Goal: Task Accomplishment & Management: Manage account settings

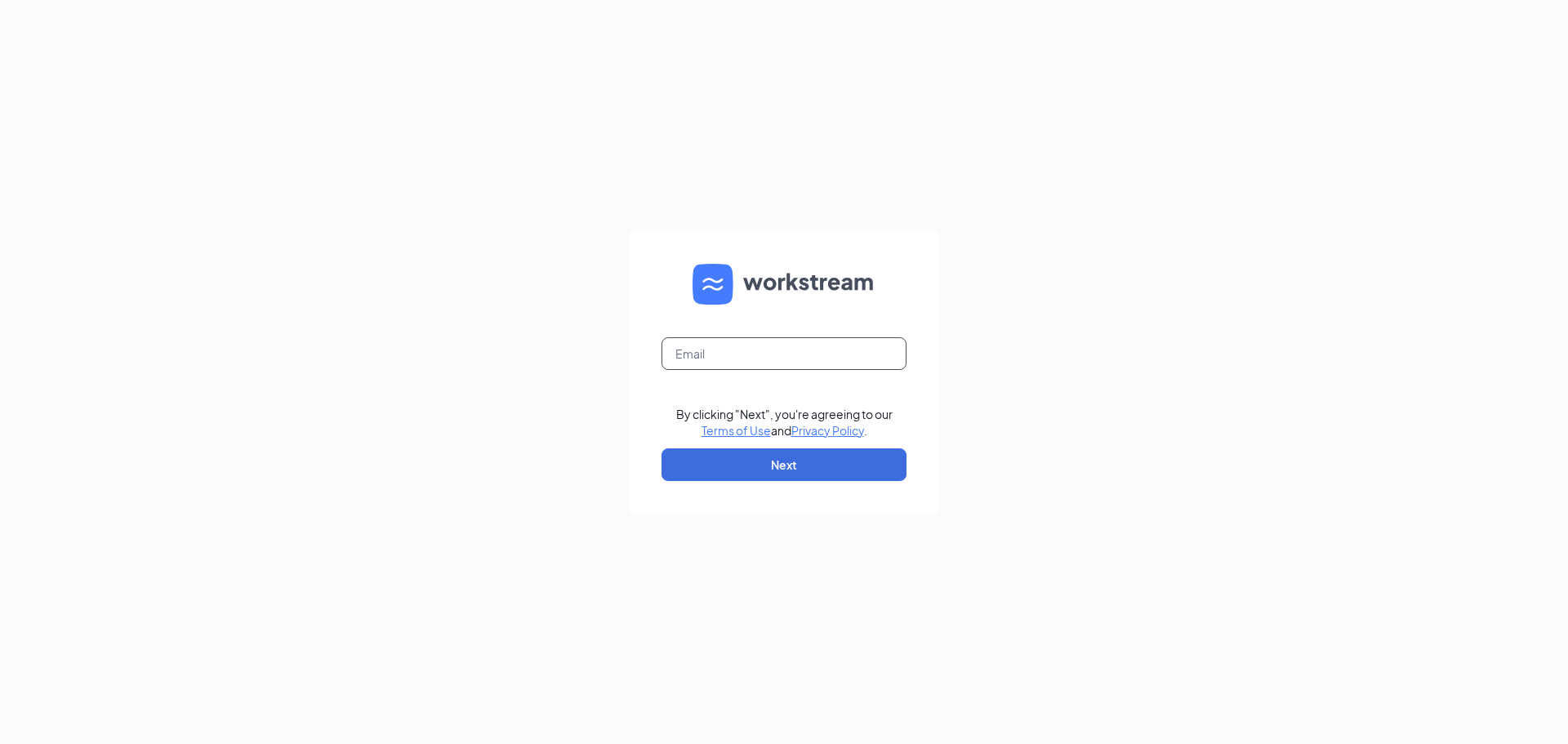
click at [717, 352] on input "text" at bounding box center [784, 354] width 245 height 33
type input "[PERSON_NAME][EMAIL_ADDRESS][DOMAIN_NAME]"
click at [786, 462] on button "Next" at bounding box center [784, 465] width 245 height 33
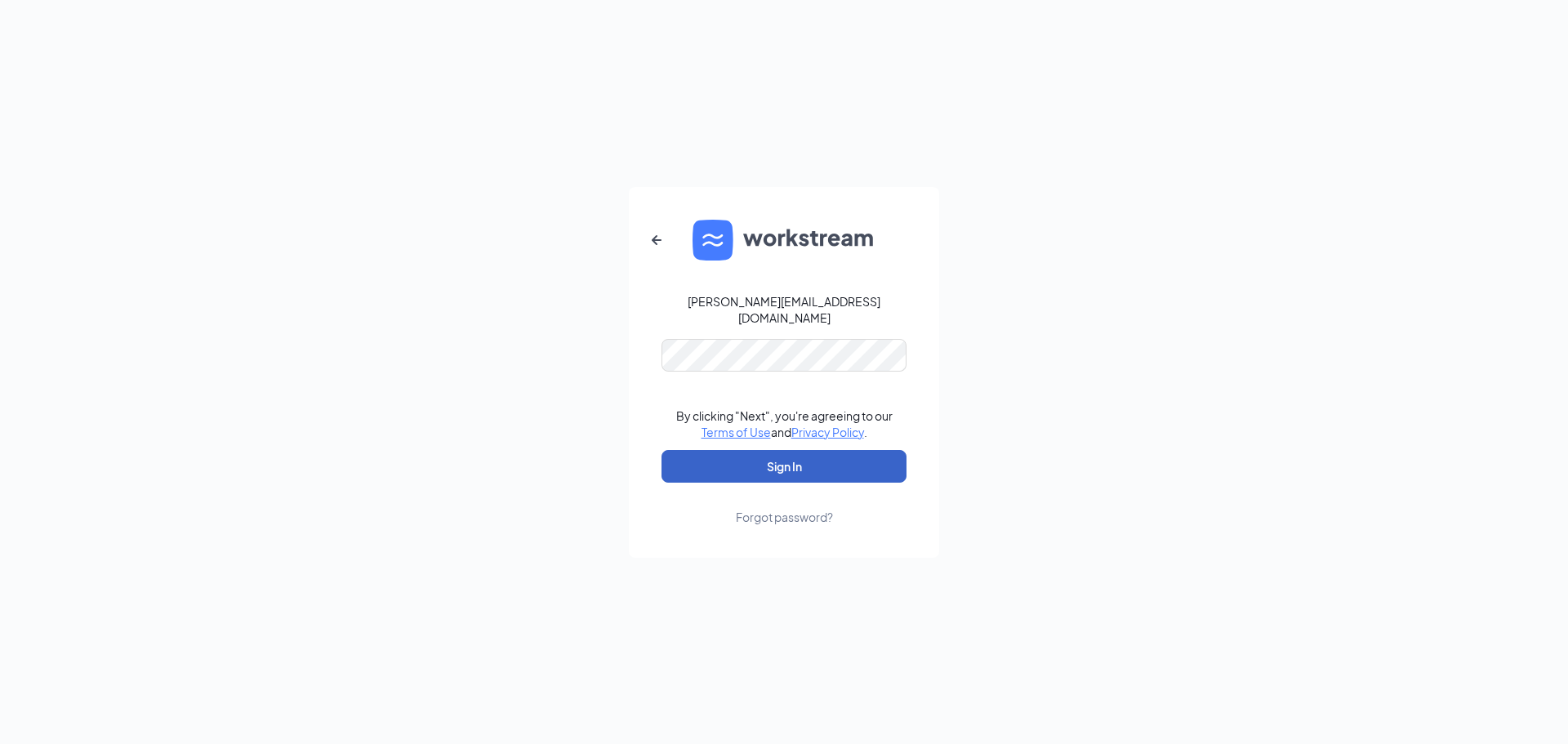
click at [782, 469] on button "Sign In" at bounding box center [784, 467] width 245 height 33
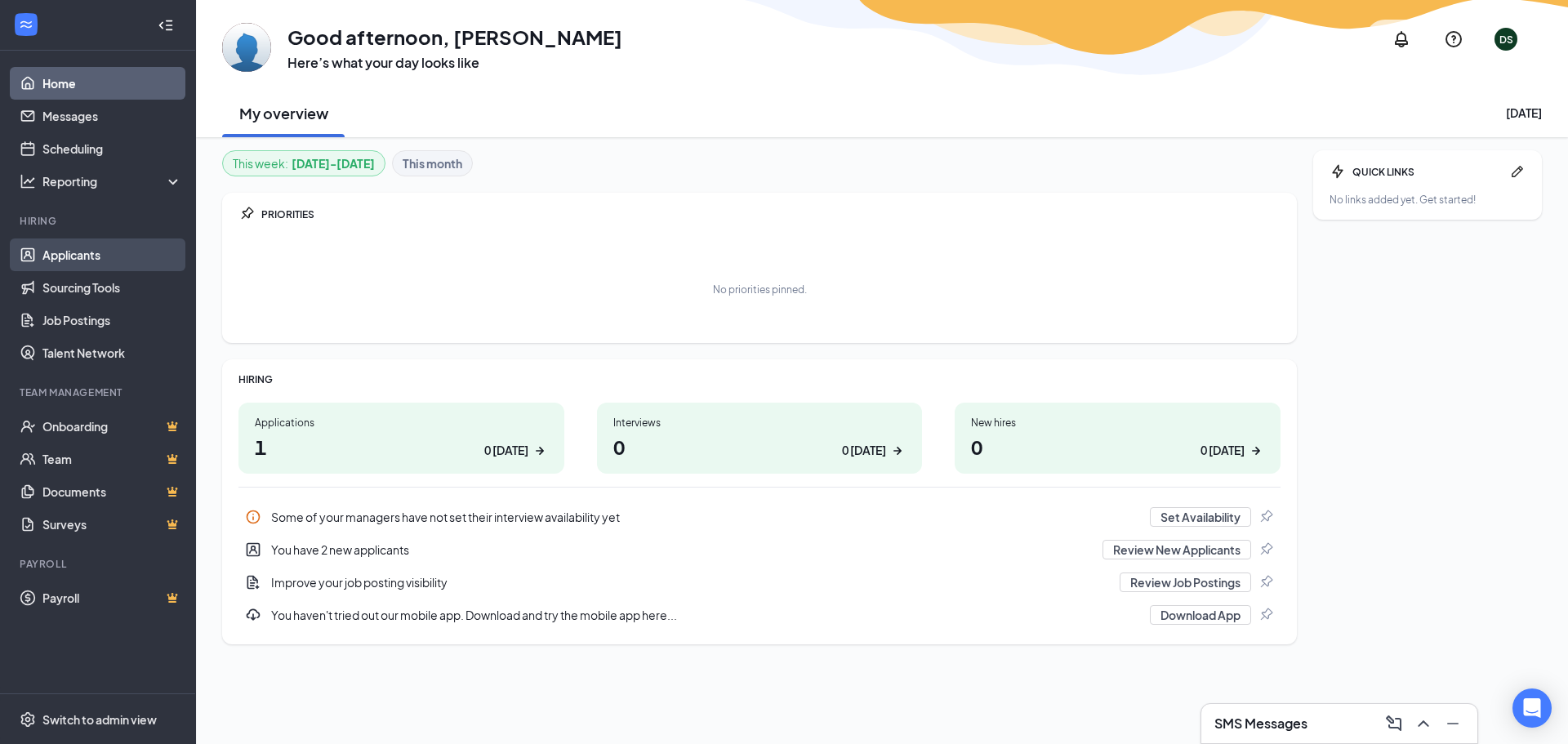
click at [118, 247] on link "Applicants" at bounding box center [113, 255] width 140 height 33
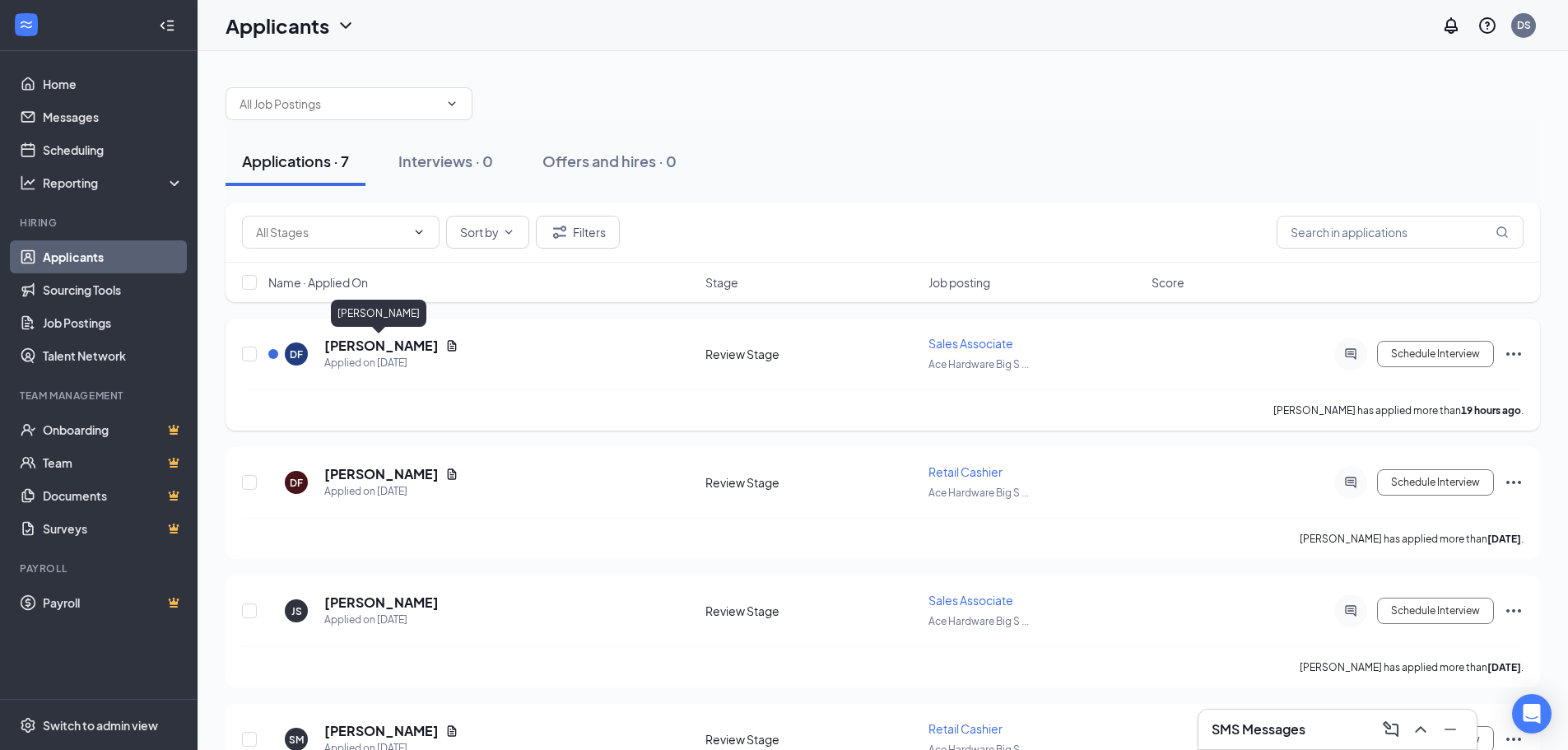
click at [359, 343] on h5 "Diane Feliciano" at bounding box center [382, 346] width 114 height 18
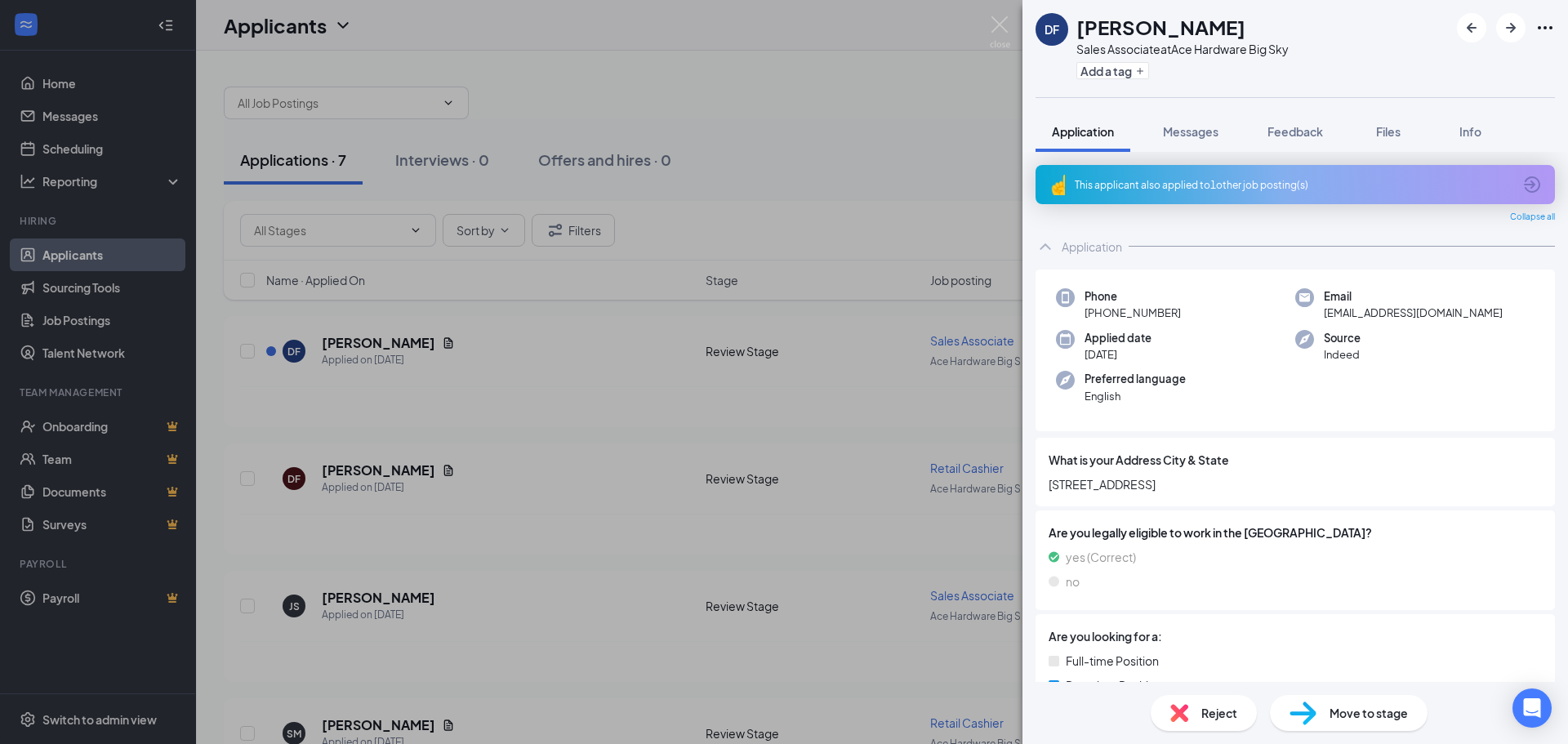
click at [971, 108] on div "DF Diane Feliciano Sales Associate at Ace Hardware Big Sky Add a tag Applicatio…" at bounding box center [784, 372] width 1568 height 744
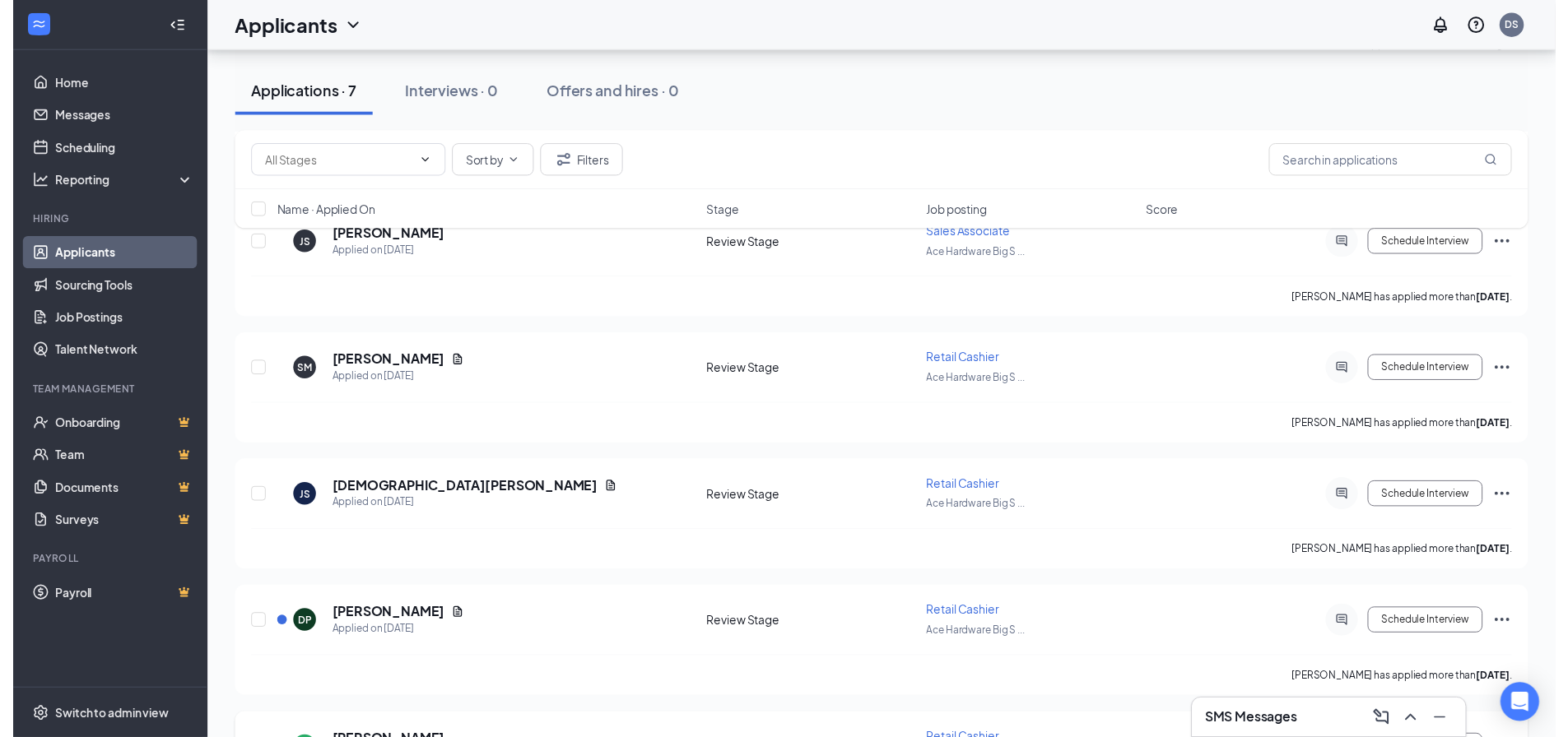
scroll to position [470, 0]
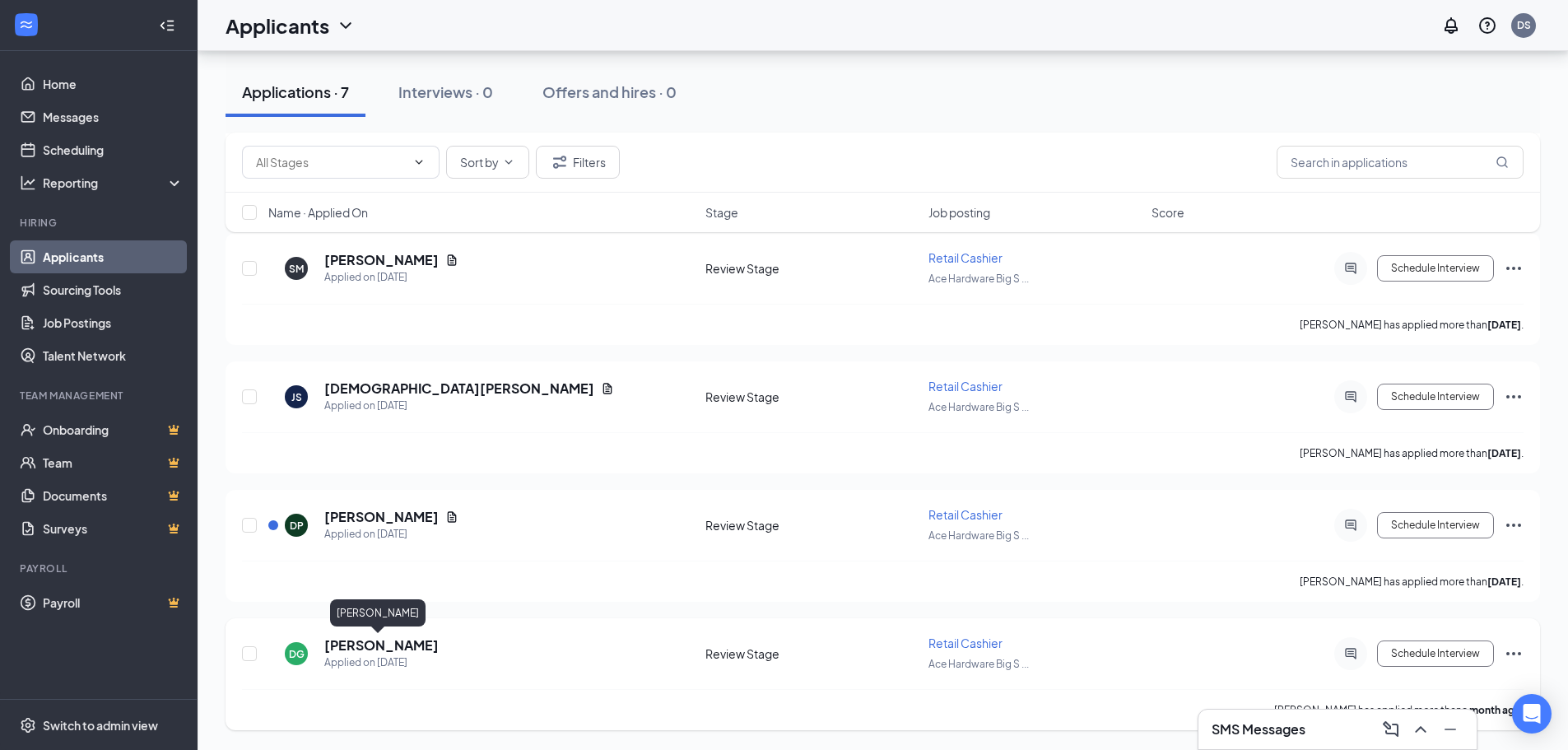
click at [366, 642] on h5 "[PERSON_NAME]" at bounding box center [382, 646] width 114 height 18
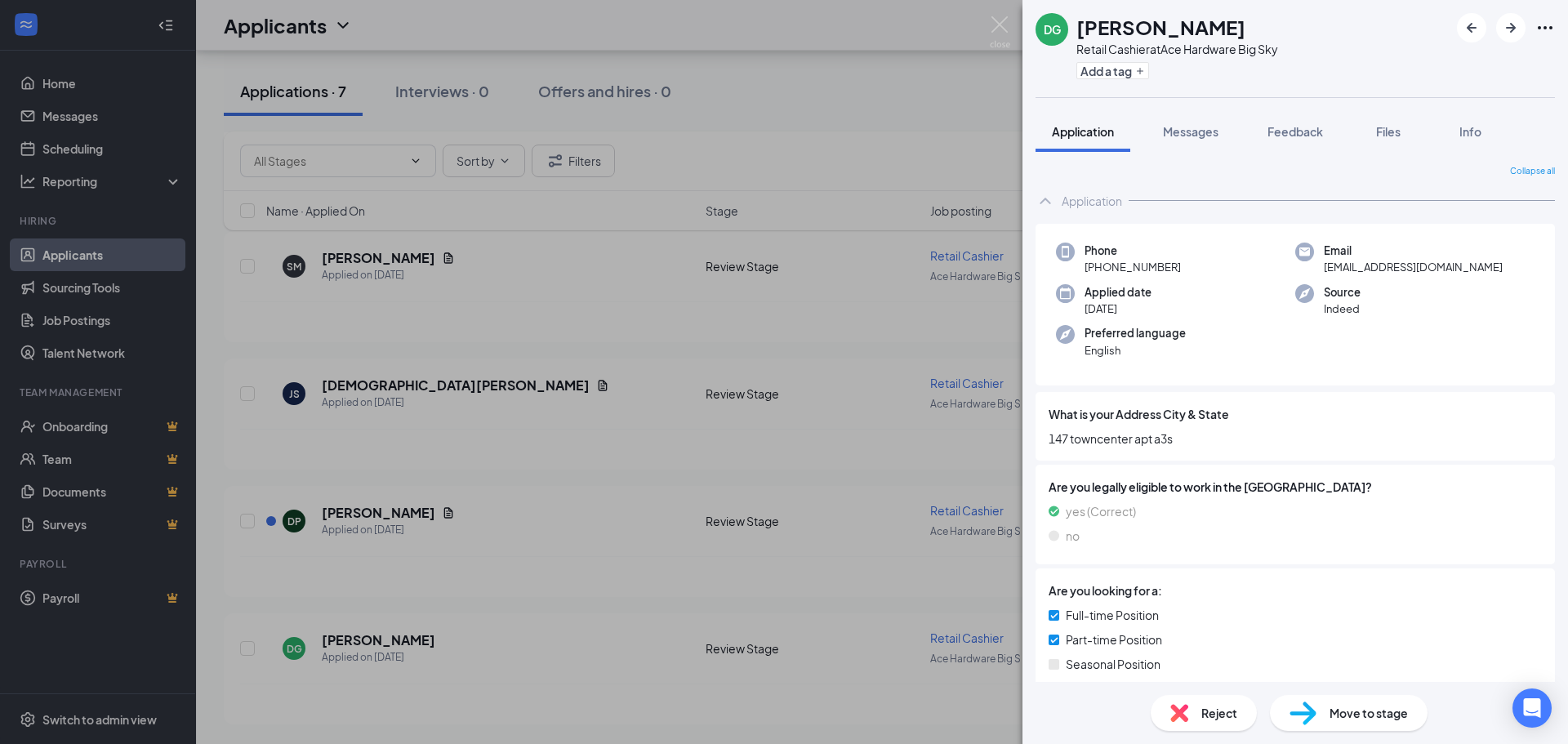
click at [890, 127] on div "DG David Gardner Retail Cashier at Ace Hardware Big Sky Add a tag Application M…" at bounding box center [784, 372] width 1568 height 744
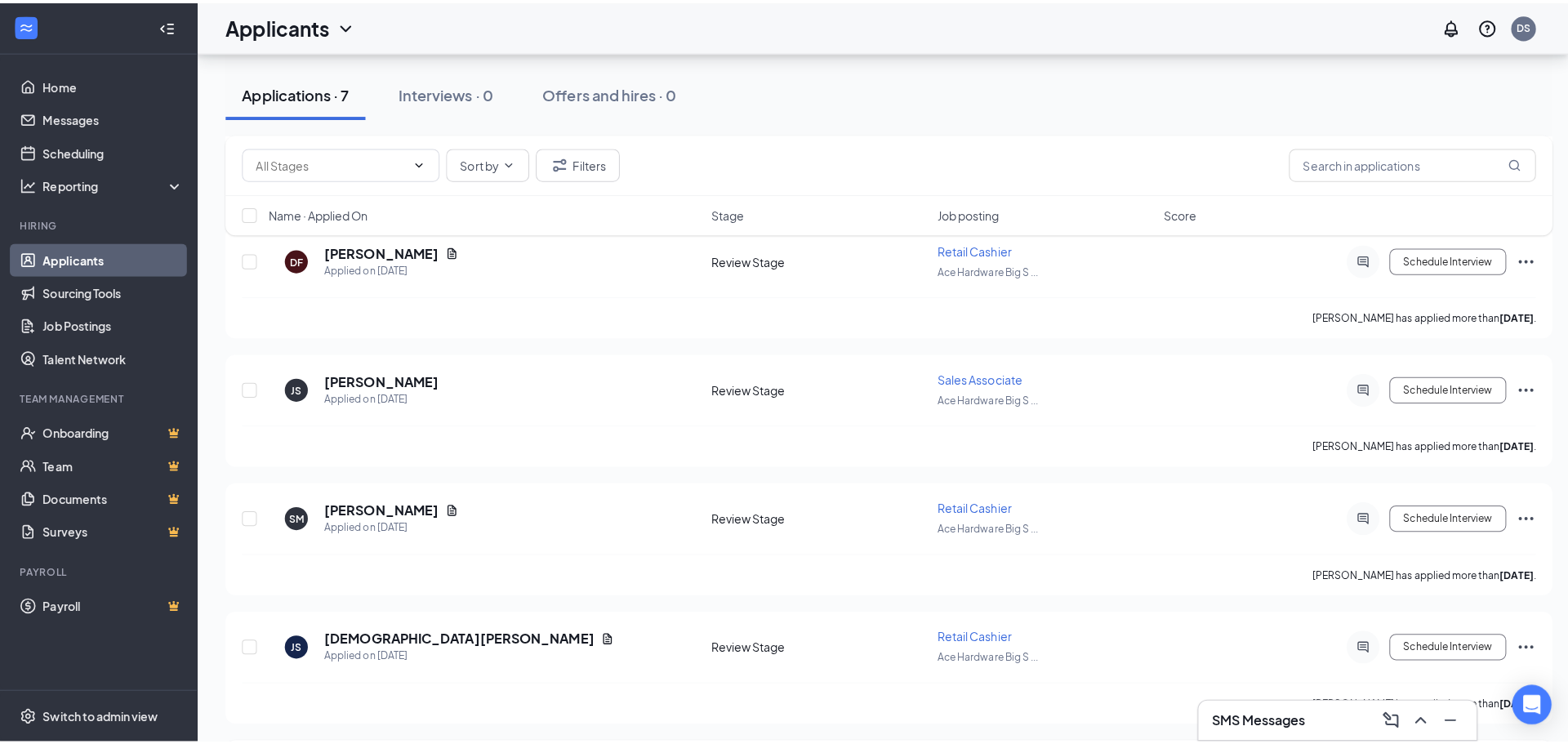
scroll to position [141, 0]
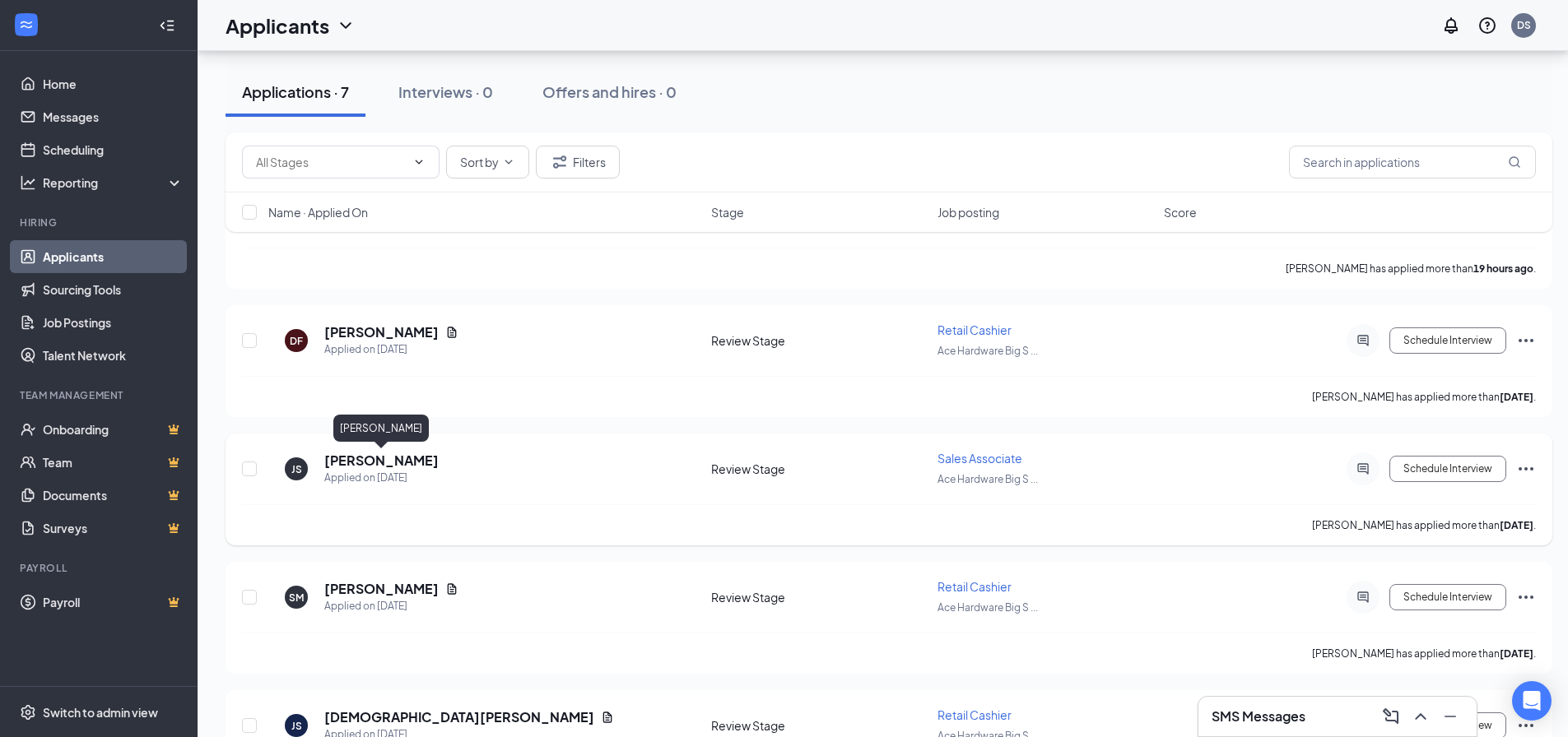
click at [393, 463] on h5 "[PERSON_NAME]" at bounding box center [382, 461] width 114 height 18
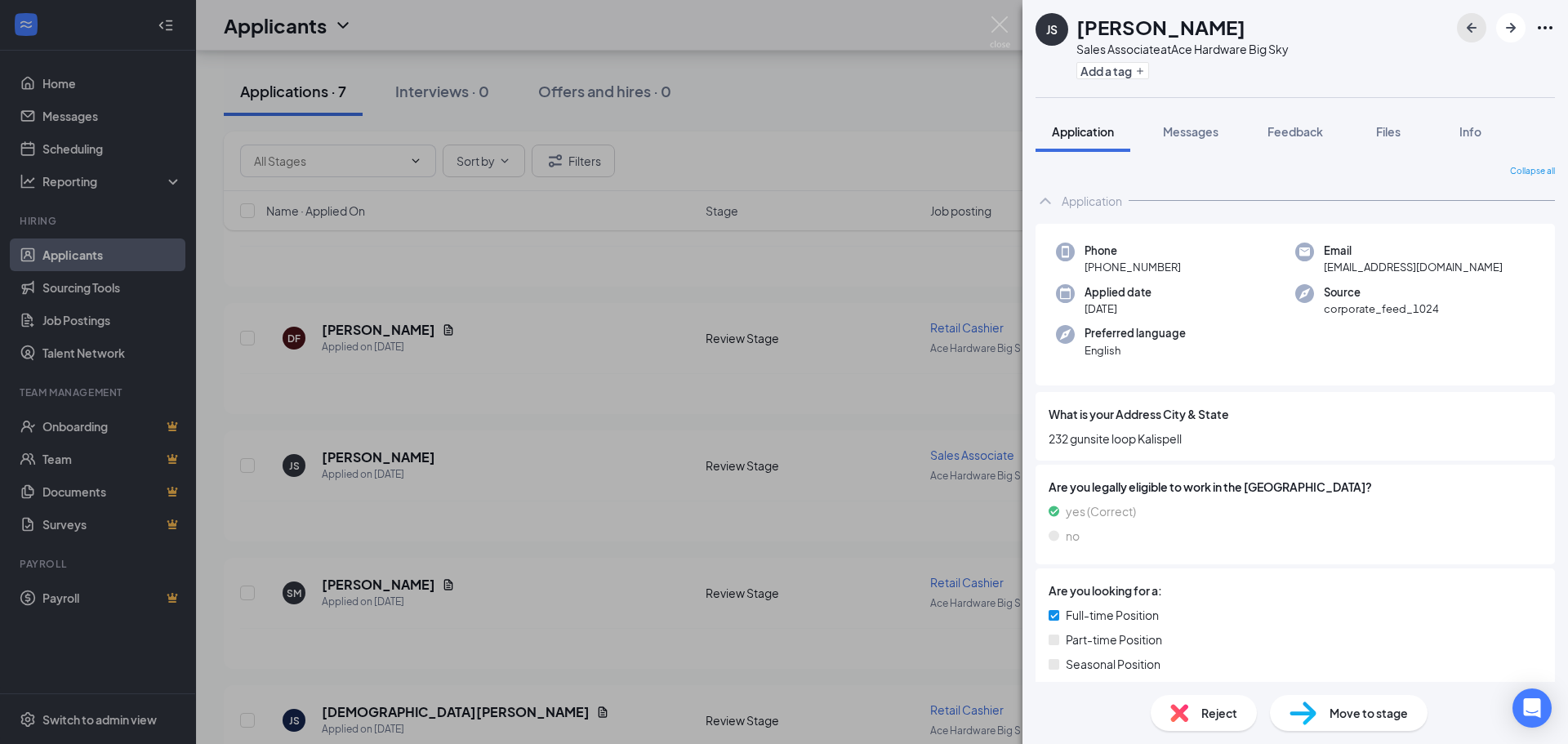
click at [1478, 34] on icon "ArrowLeftNew" at bounding box center [1472, 28] width 20 height 20
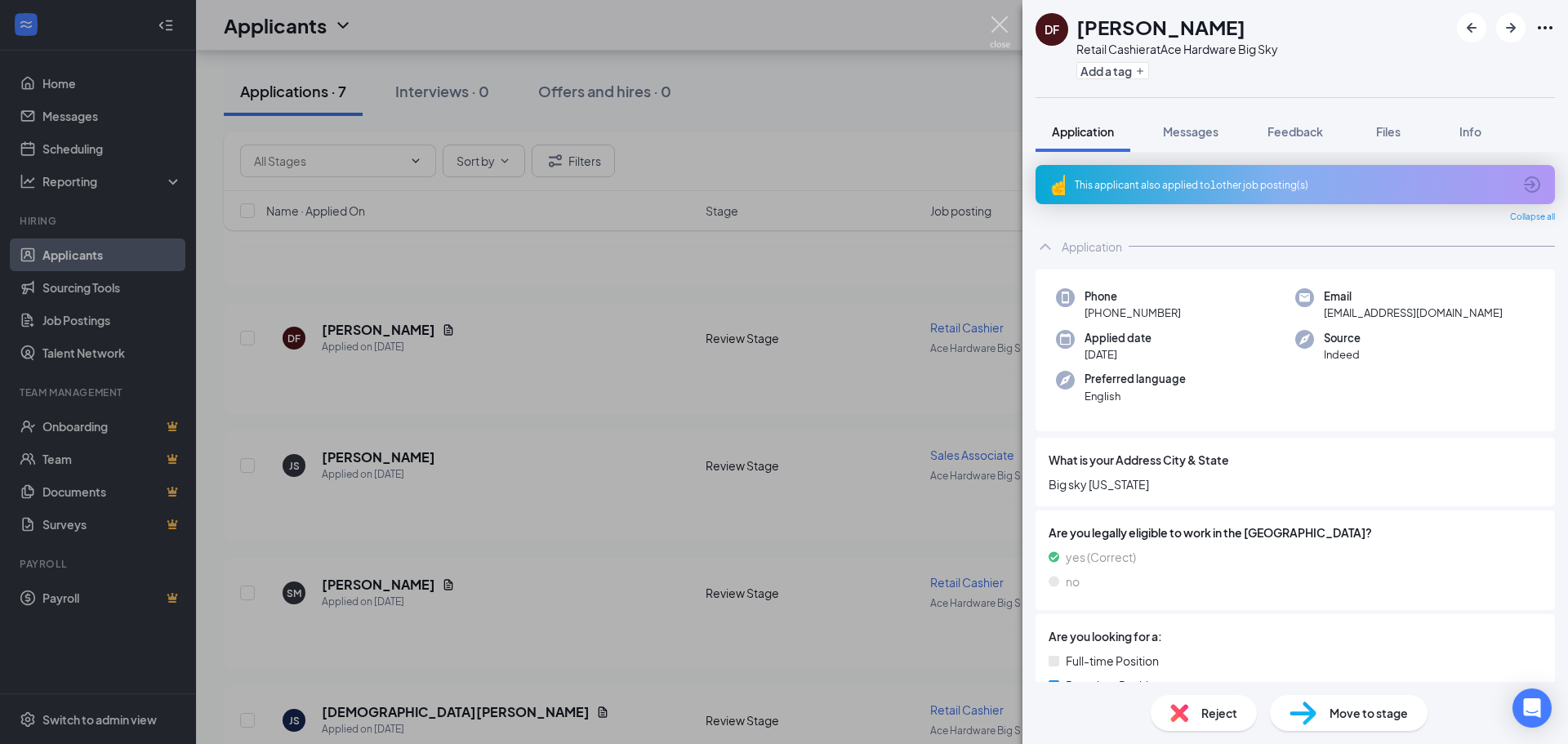
click at [1005, 23] on img at bounding box center [999, 32] width 21 height 32
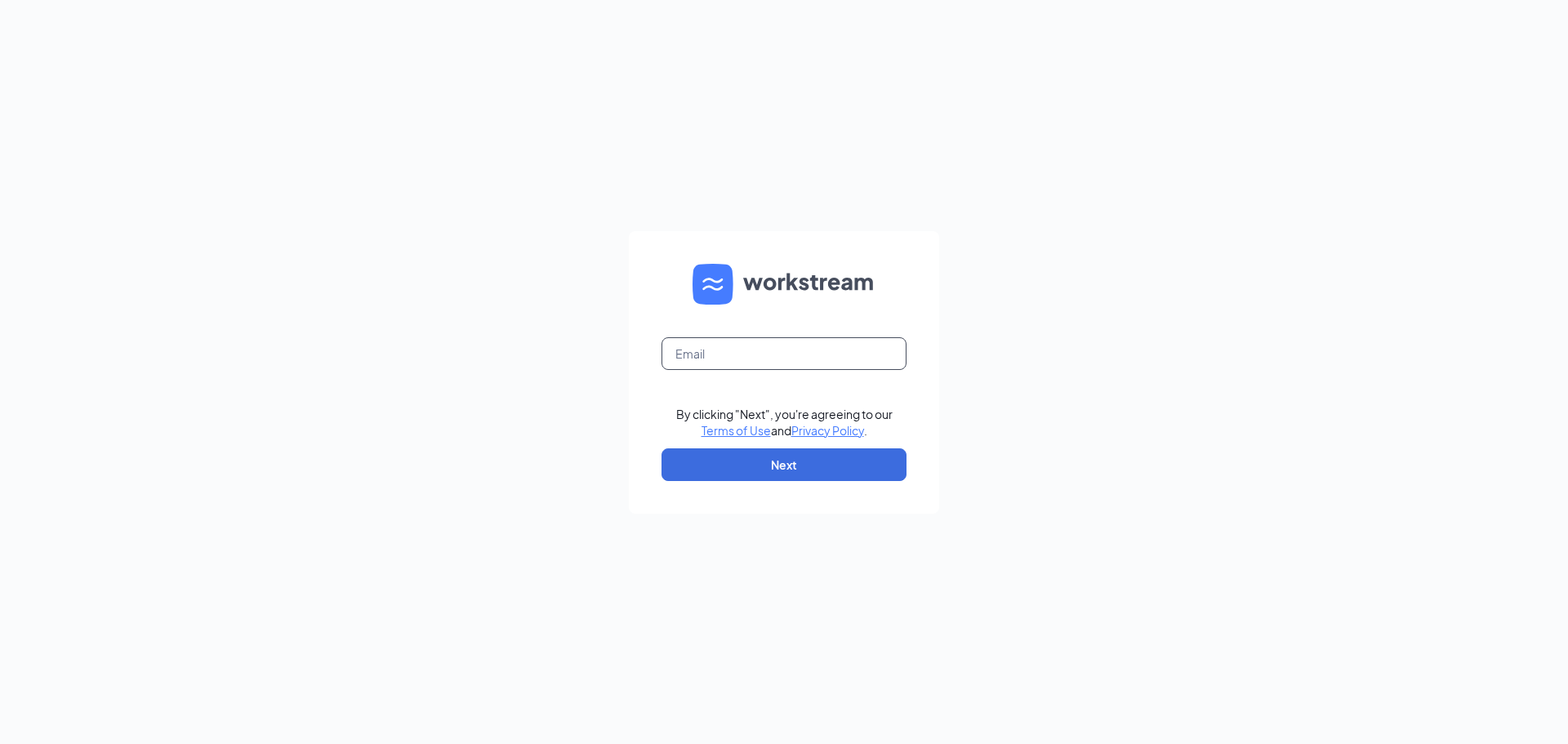
click at [777, 350] on input "text" at bounding box center [784, 354] width 245 height 33
type input "[PERSON_NAME][EMAIL_ADDRESS][DOMAIN_NAME]"
click at [777, 464] on button "Next" at bounding box center [784, 465] width 245 height 33
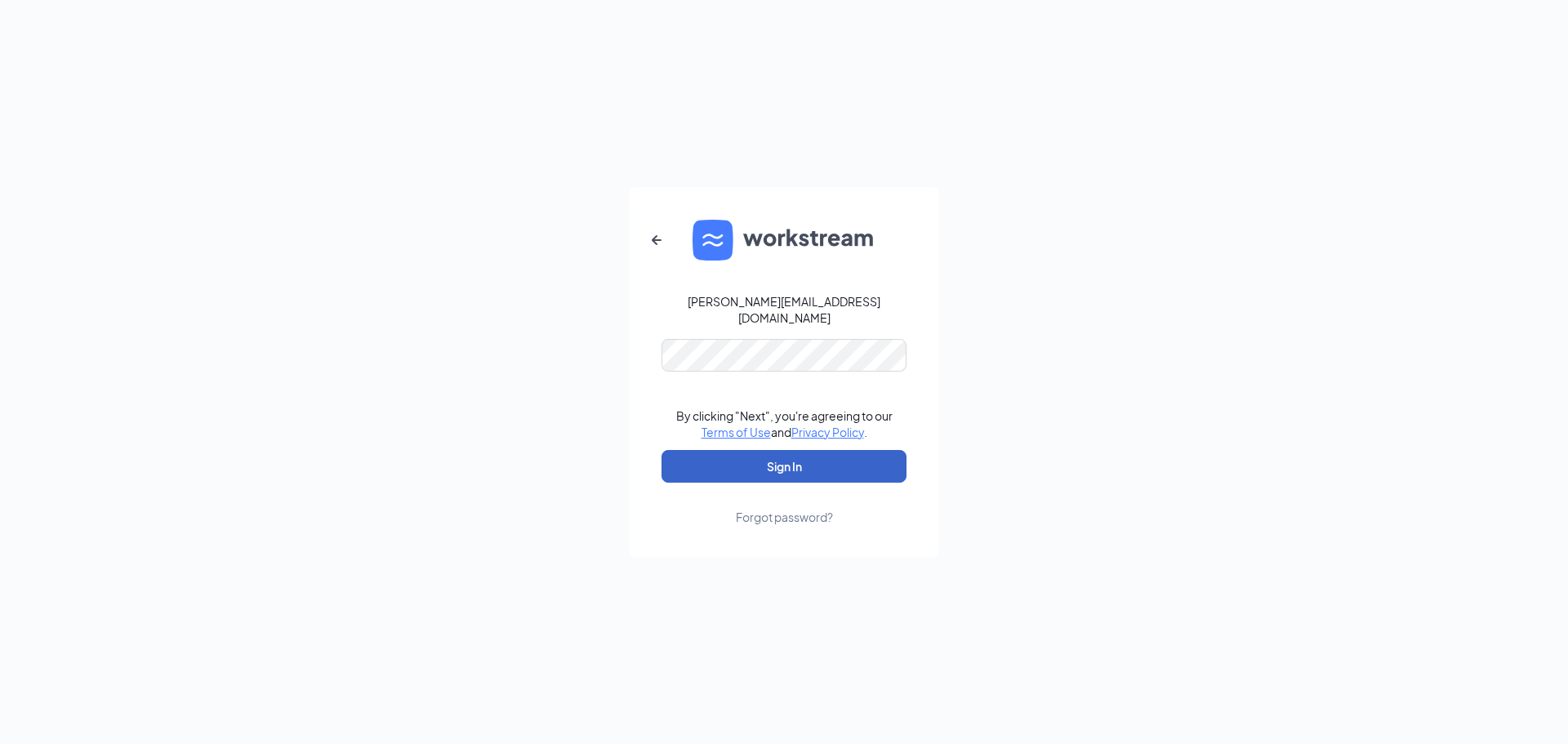
click at [783, 470] on button "Sign In" at bounding box center [784, 467] width 245 height 33
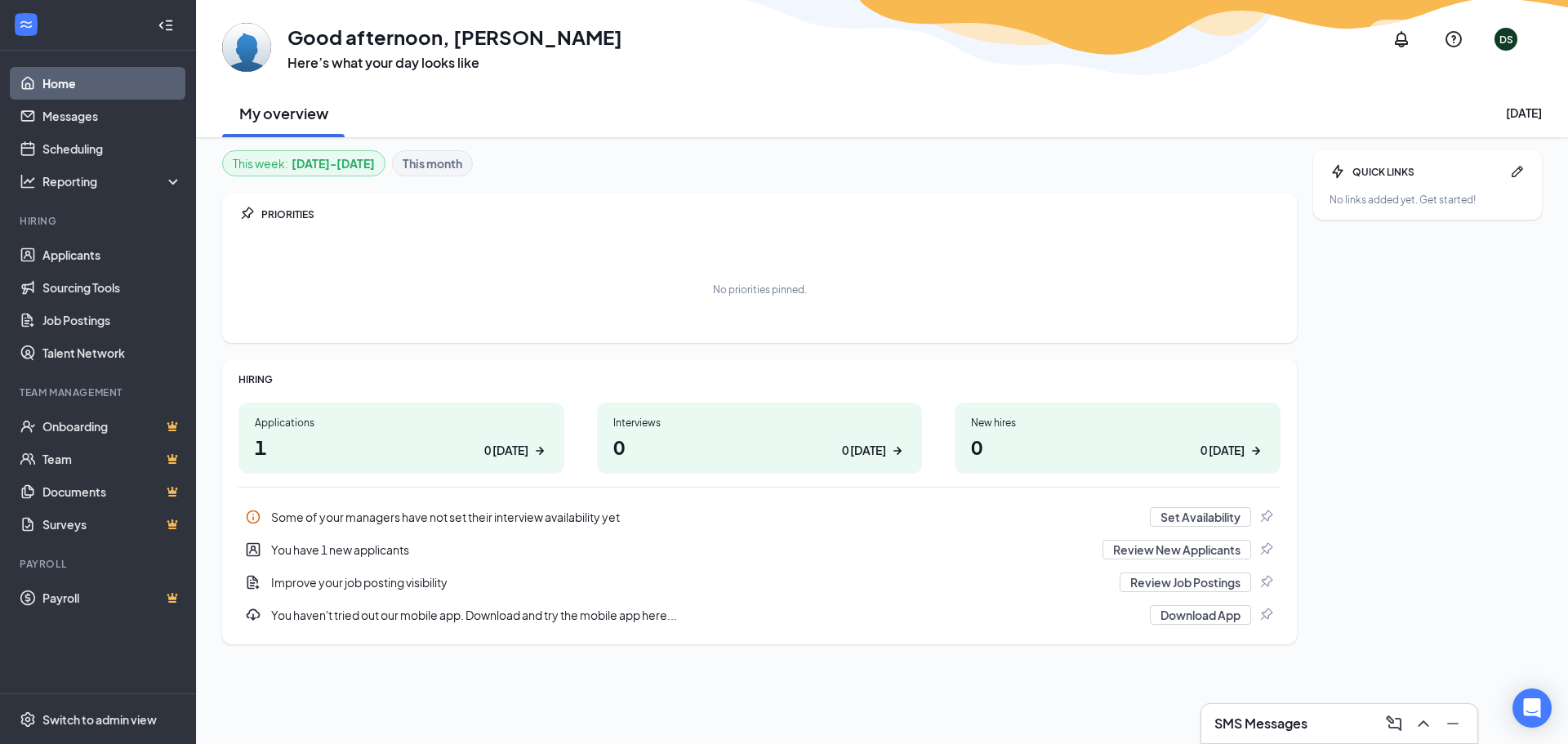
click at [416, 449] on h1 "1 0 [DATE]" at bounding box center [401, 447] width 293 height 28
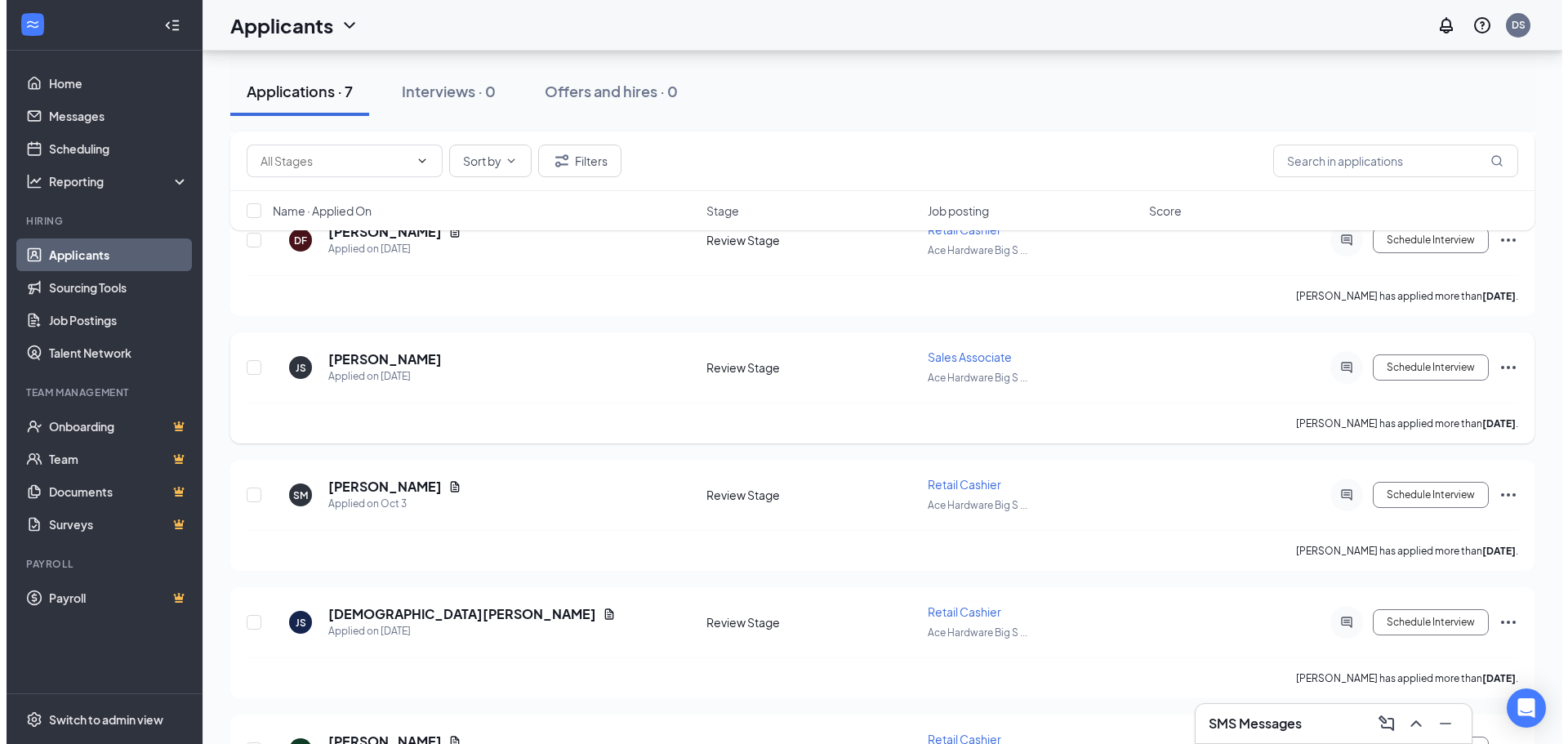
scroll to position [327, 0]
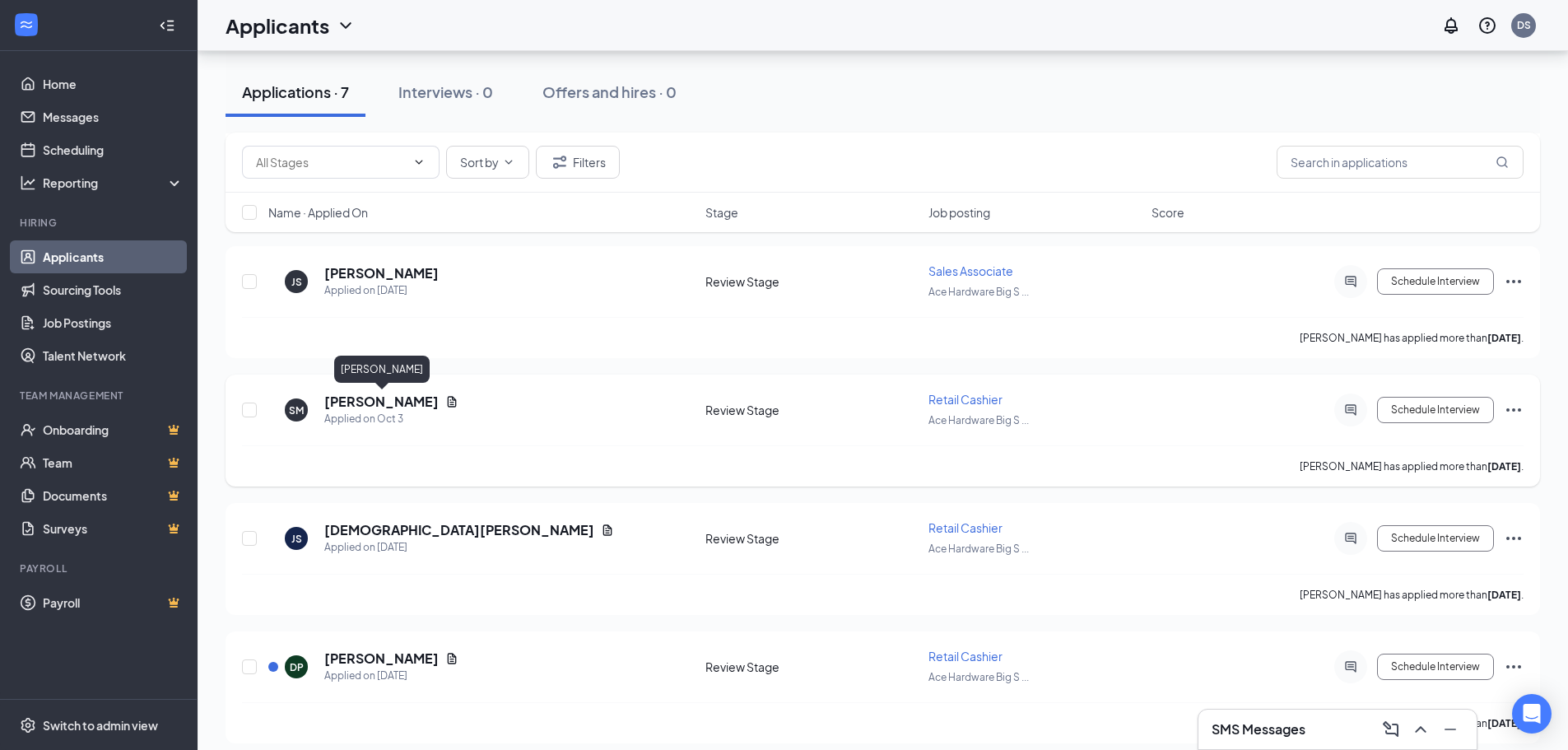
click at [355, 408] on h5 "[PERSON_NAME]" at bounding box center [382, 402] width 114 height 18
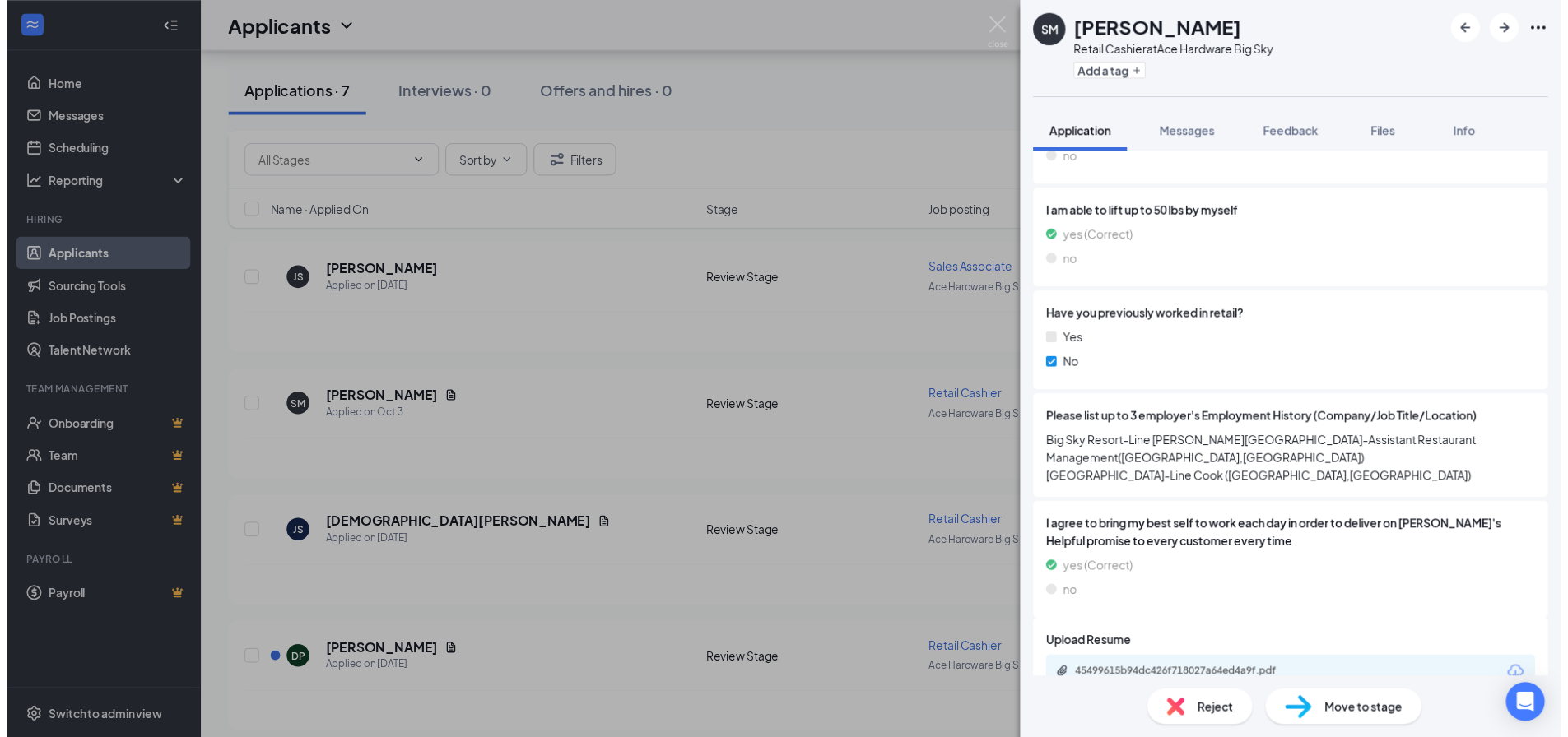
scroll to position [1302, 0]
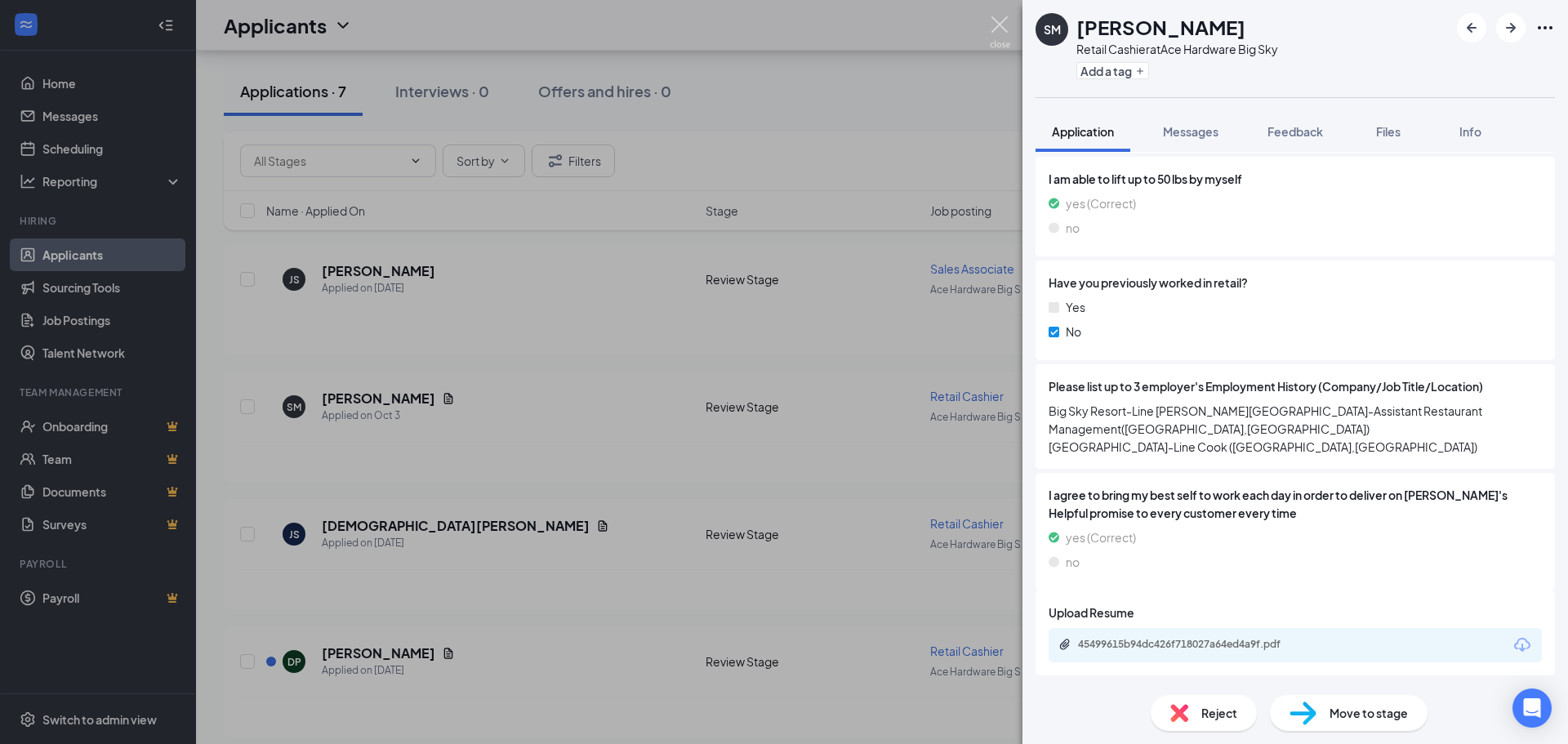
click at [999, 29] on img at bounding box center [999, 32] width 21 height 32
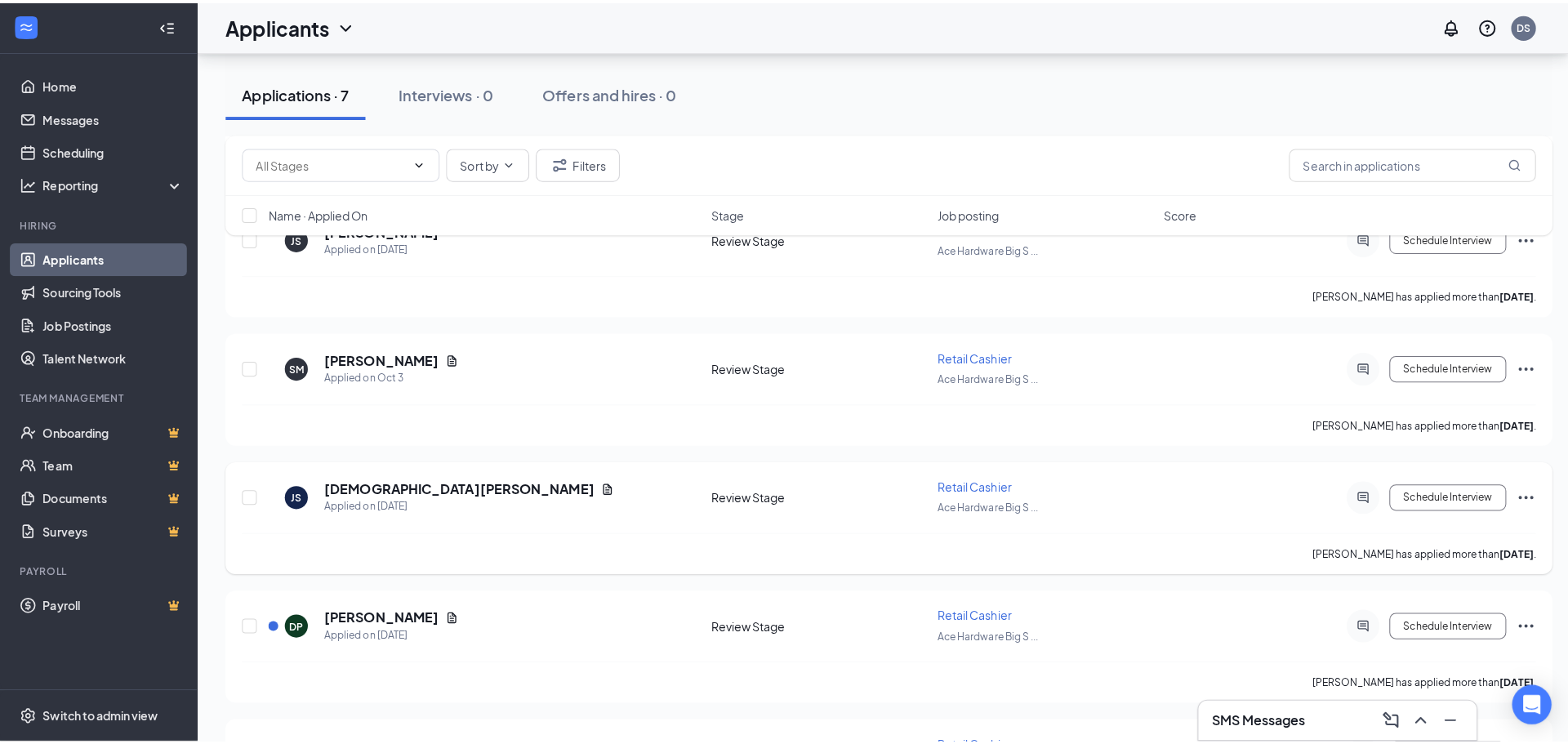
scroll to position [409, 0]
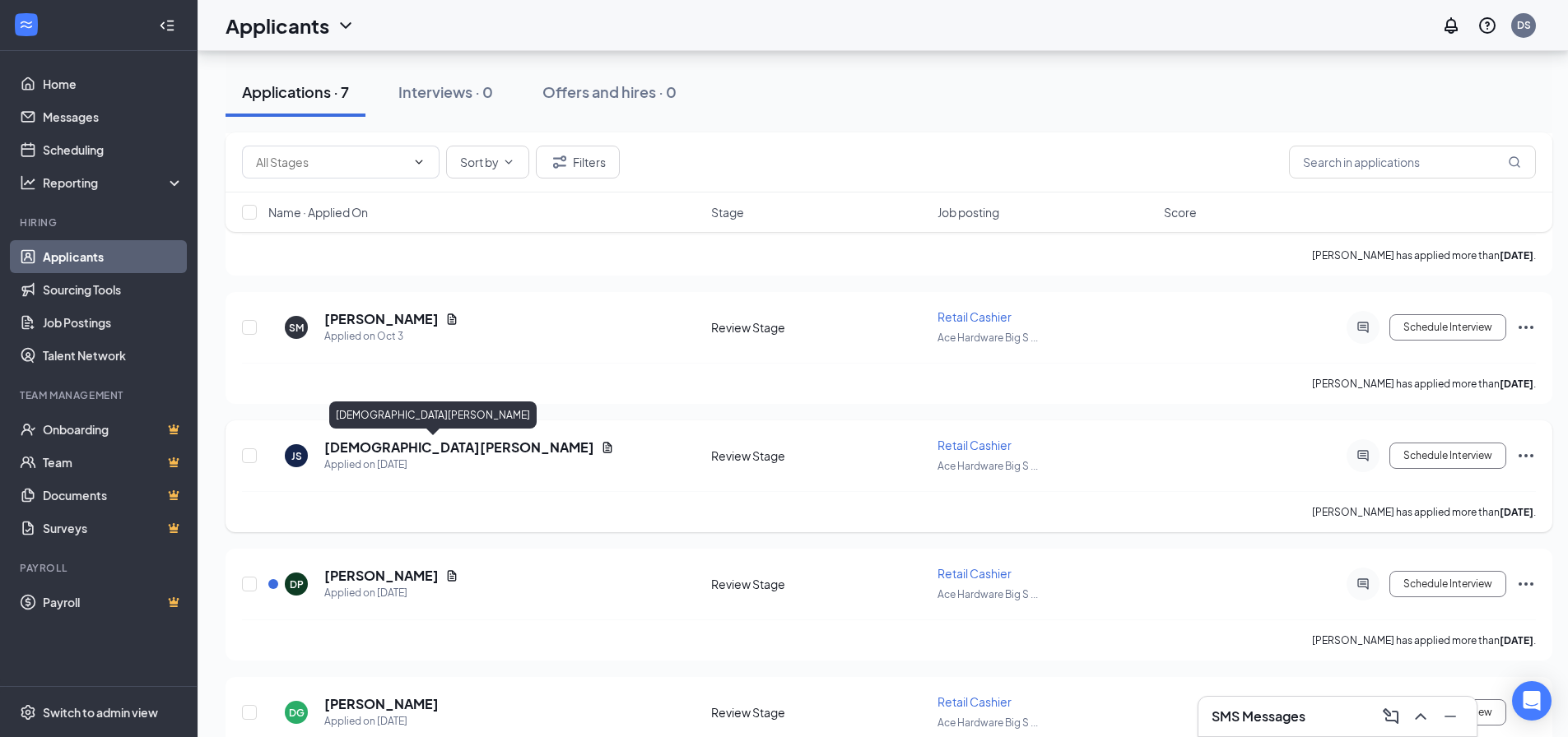
click at [344, 446] on h5 "[DEMOGRAPHIC_DATA][PERSON_NAME]" at bounding box center [460, 448] width 270 height 18
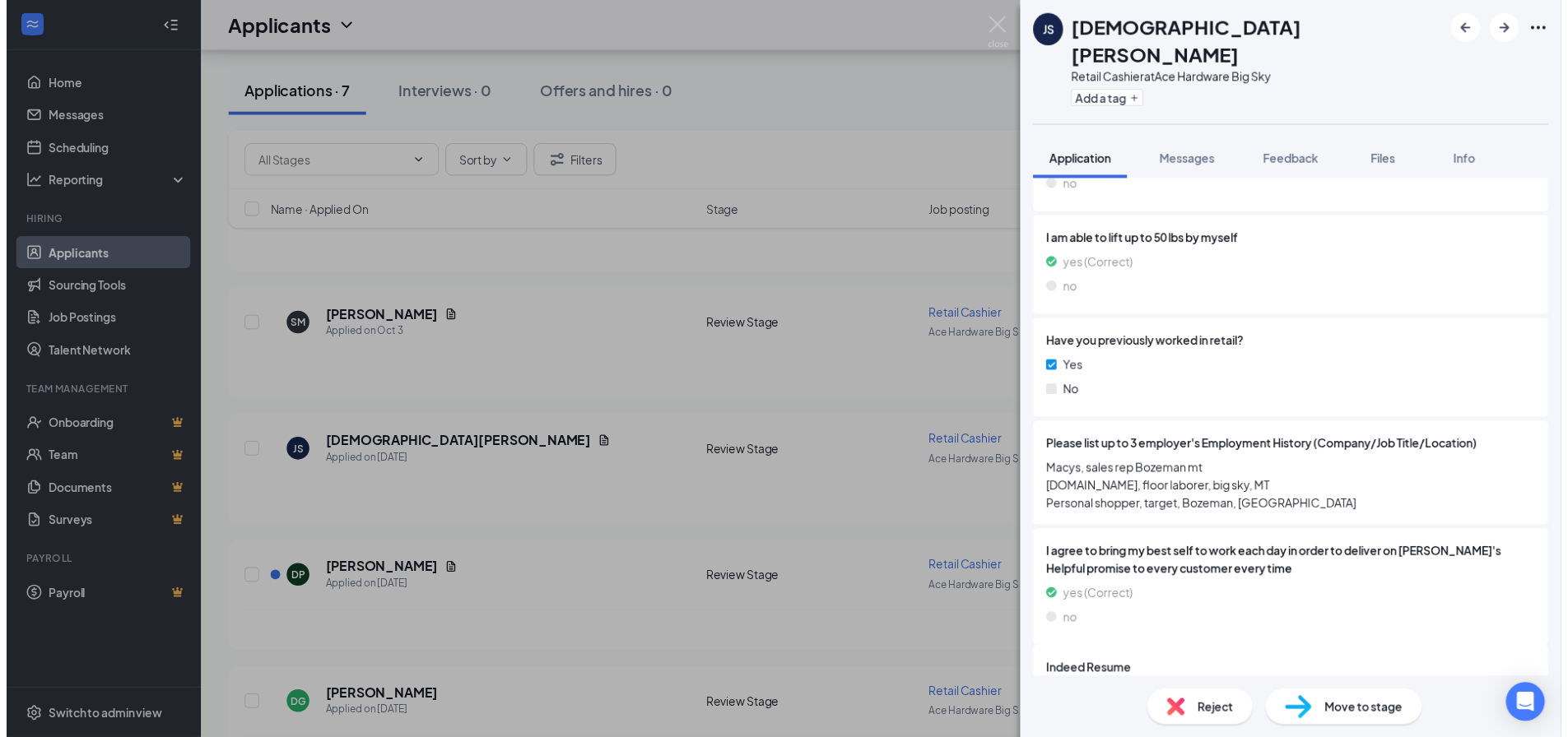
scroll to position [1302, 0]
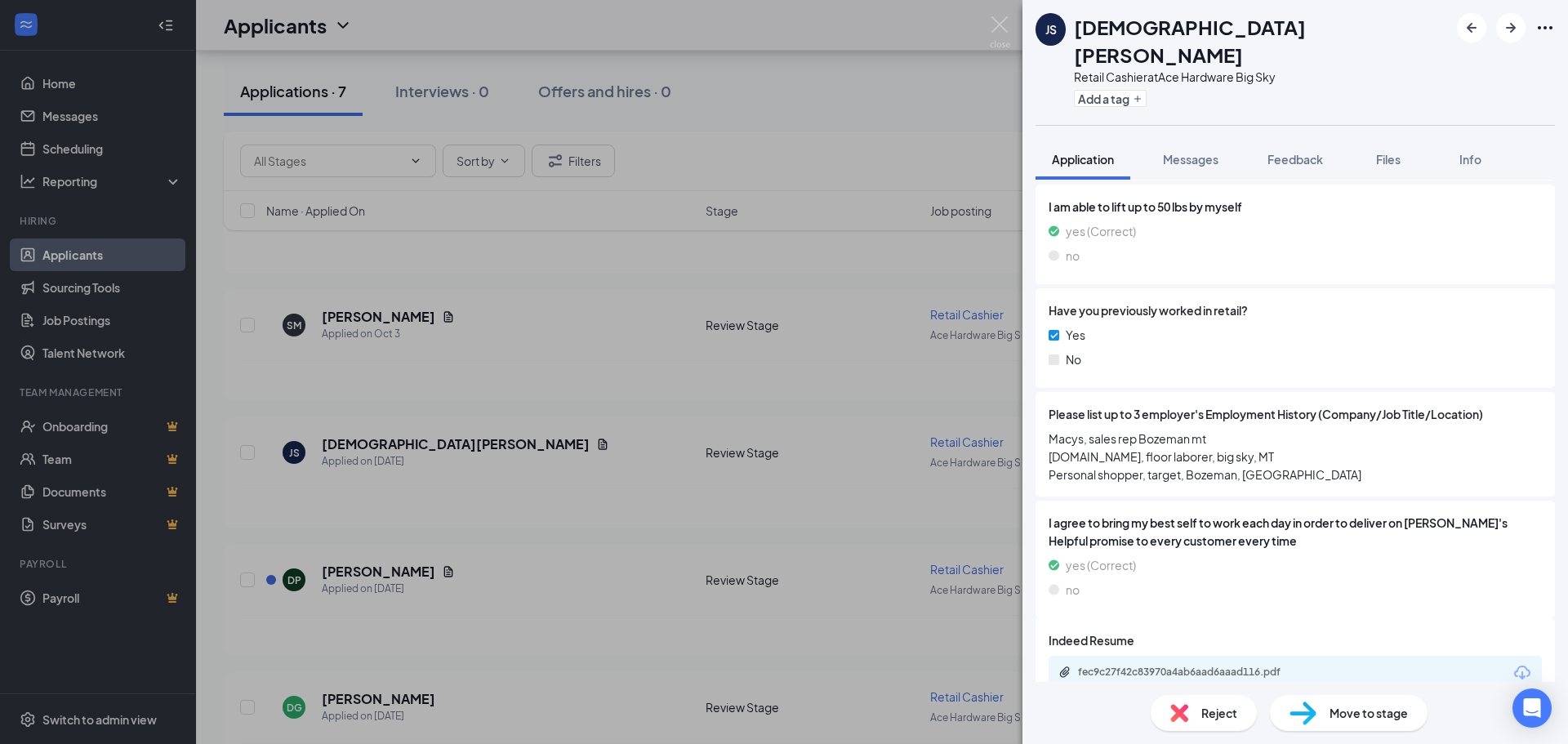
click at [908, 113] on div "JS [PERSON_NAME] Retail Cashier at Ace Hardware Big Sky Add a tag Application M…" at bounding box center [784, 372] width 1568 height 744
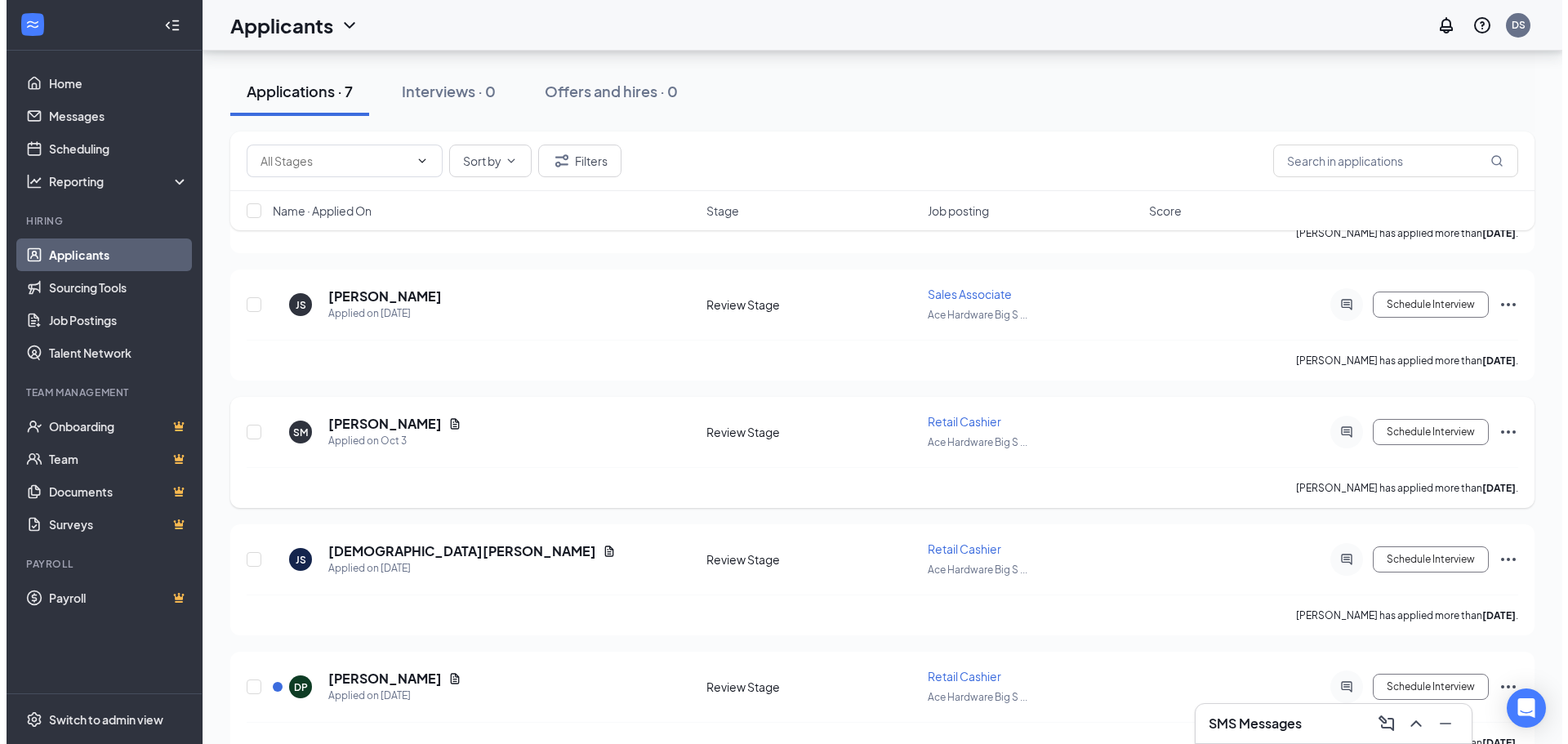
scroll to position [222, 0]
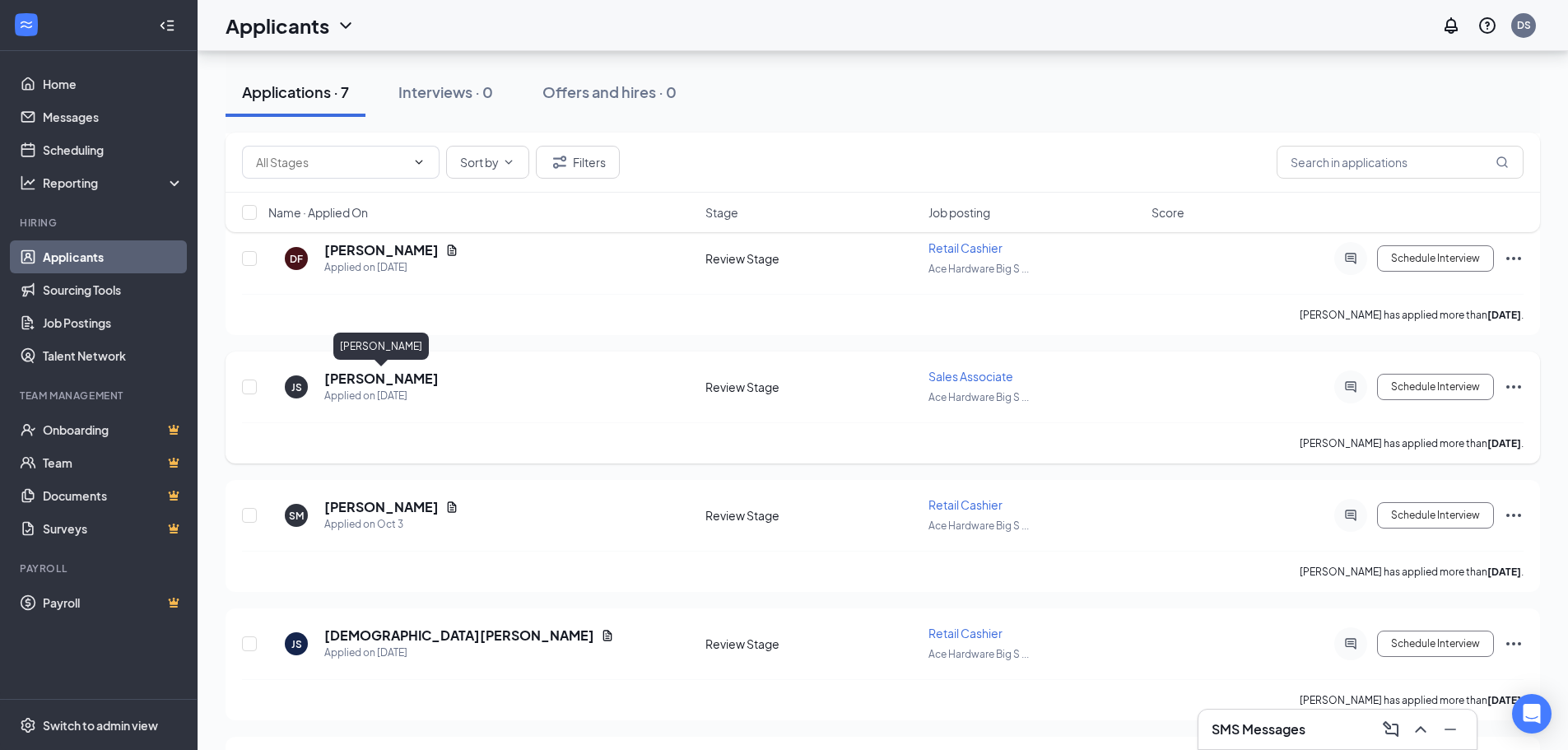
click at [407, 379] on h5 "[PERSON_NAME]" at bounding box center [382, 379] width 114 height 18
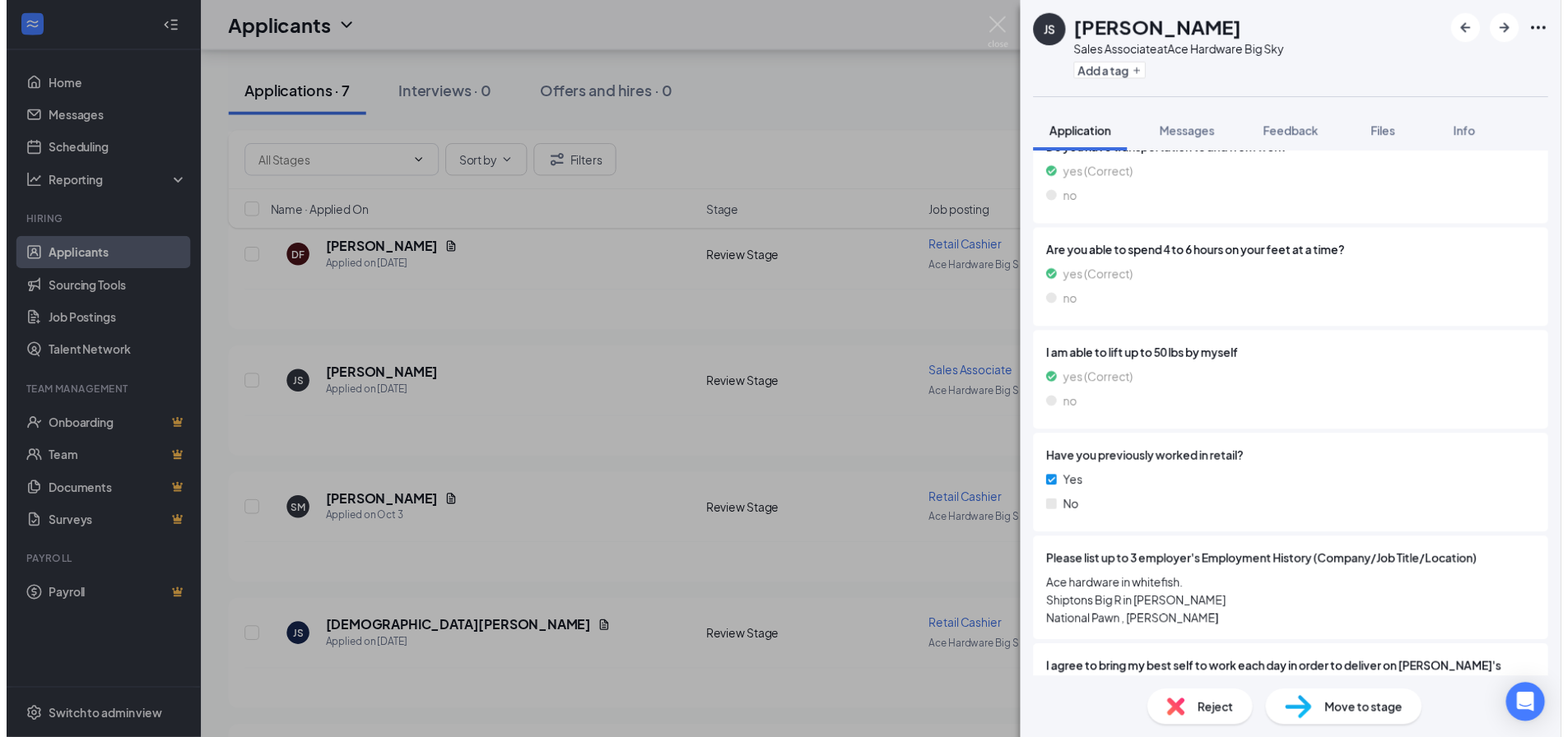
scroll to position [1045, 0]
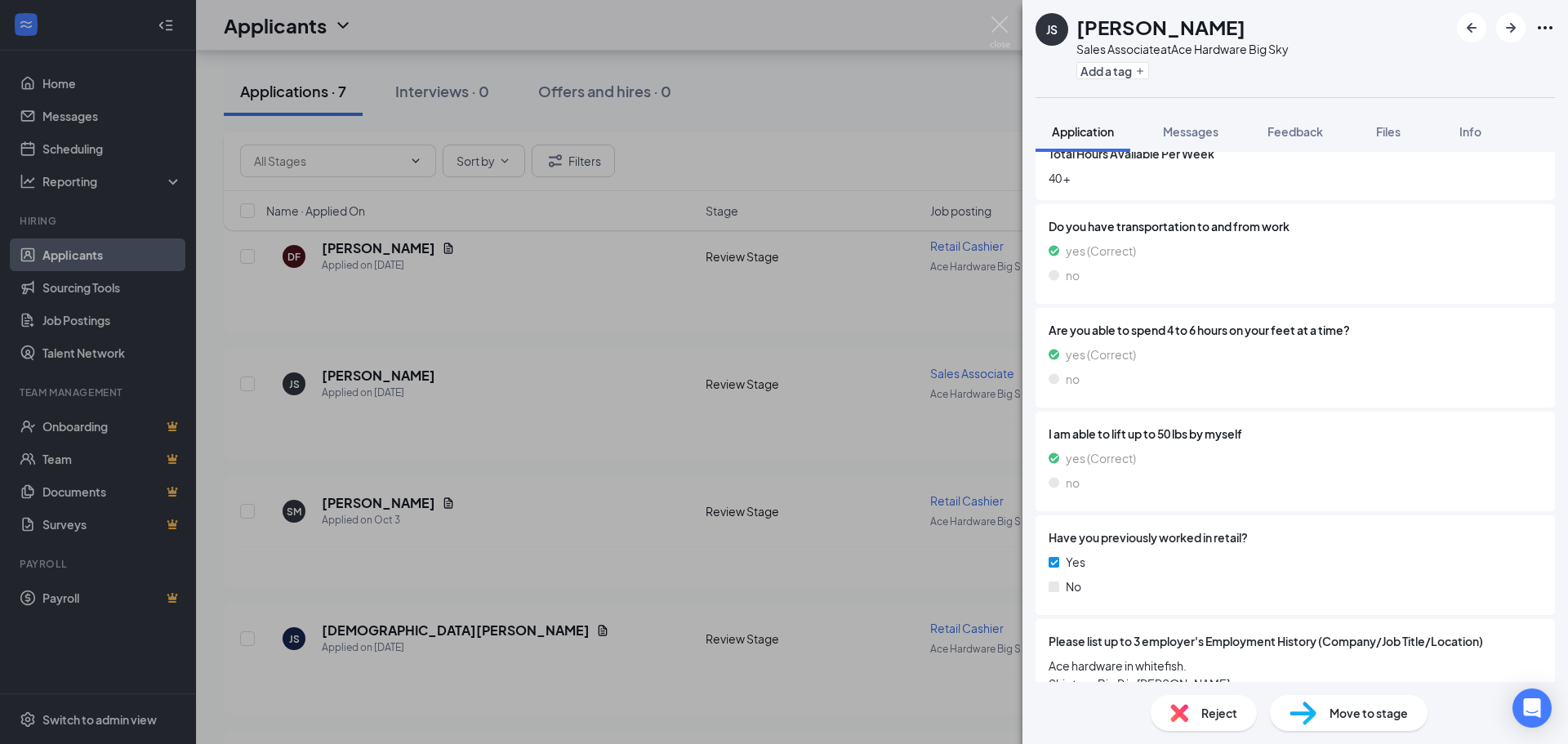
click at [913, 89] on div "JS [PERSON_NAME] Sales Associate at Ace Hardware Big Sky Add a tag Application …" at bounding box center [784, 372] width 1568 height 744
